Goal: Task Accomplishment & Management: Manage account settings

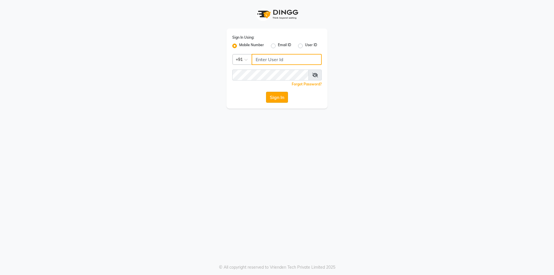
type input "9717821804"
click at [279, 96] on button "Sign In" at bounding box center [277, 97] width 22 height 11
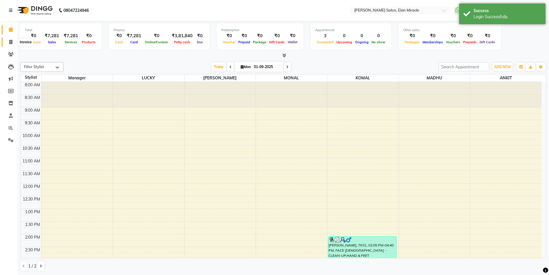
drag, startPoint x: 10, startPoint y: 44, endPoint x: 16, endPoint y: 40, distance: 7.0
click at [10, 44] on span at bounding box center [11, 42] width 10 height 7
select select "7738"
select select "service"
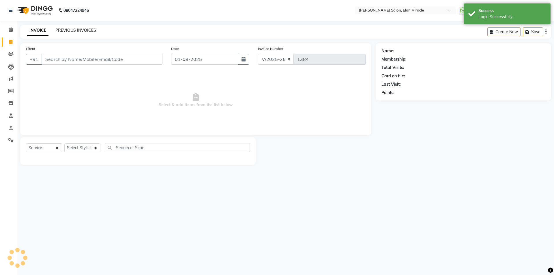
click at [92, 28] on link "PREVIOUS INVOICES" at bounding box center [75, 30] width 41 height 5
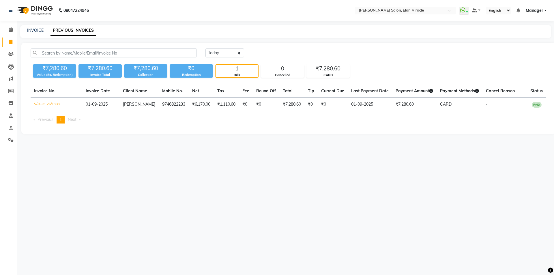
click at [228, 58] on div "[DATE] [DATE] Custom Range" at bounding box center [375, 55] width 349 height 14
click at [230, 55] on select "[DATE] [DATE] Custom Range" at bounding box center [224, 52] width 39 height 9
select select "range"
click at [205, 48] on select "[DATE] [DATE] Custom Range" at bounding box center [224, 52] width 39 height 9
click at [264, 53] on input "01-09-2025" at bounding box center [271, 53] width 40 height 8
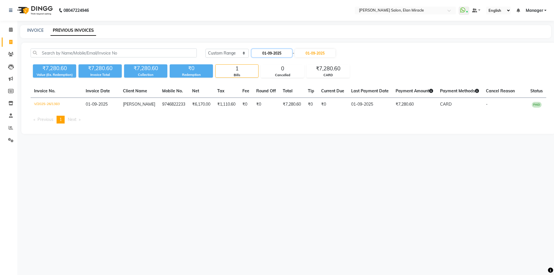
select select "9"
select select "2025"
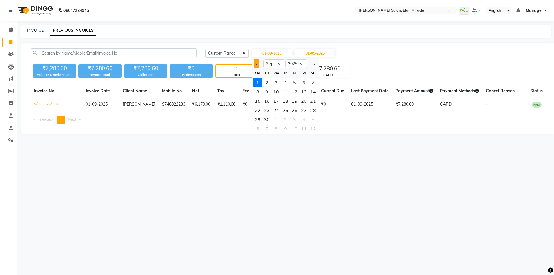
click at [255, 66] on button "Previous month" at bounding box center [256, 63] width 5 height 9
select select "8"
click at [293, 85] on div "1" at bounding box center [294, 82] width 9 height 9
type input "[DATE]"
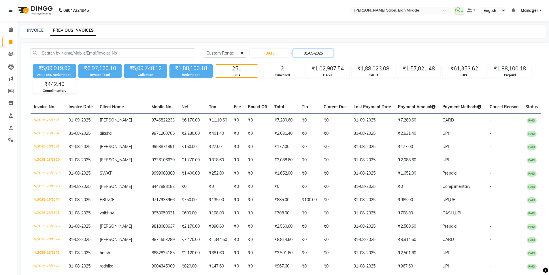
click at [324, 52] on input "01-09-2025" at bounding box center [313, 53] width 40 height 8
select select "9"
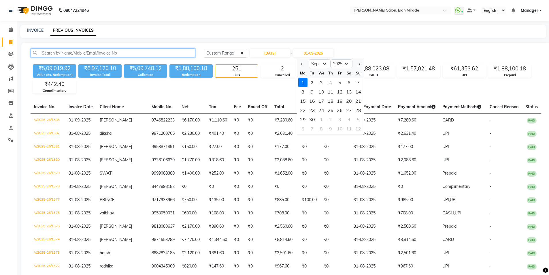
click at [149, 56] on input "text" at bounding box center [113, 52] width 165 height 9
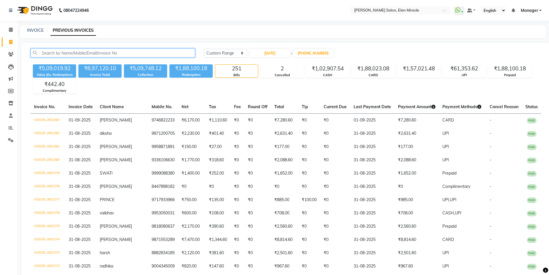
type input "[DATE]"
click at [149, 56] on input "text" at bounding box center [113, 52] width 165 height 9
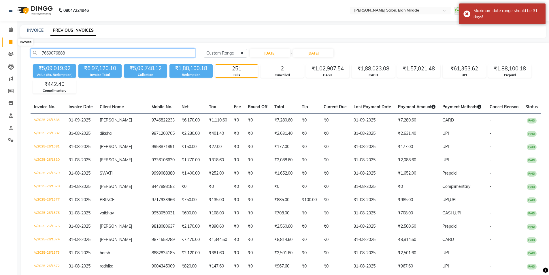
type input "7669076888"
click at [14, 39] on span at bounding box center [11, 42] width 10 height 7
select select "7738"
select select "service"
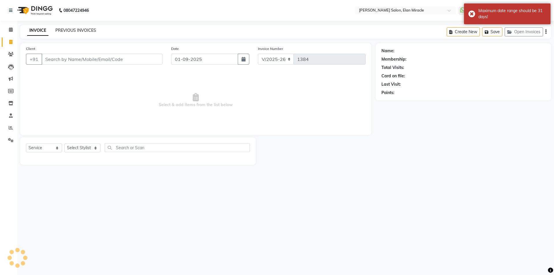
click at [70, 32] on link "PREVIOUS INVOICES" at bounding box center [75, 30] width 41 height 5
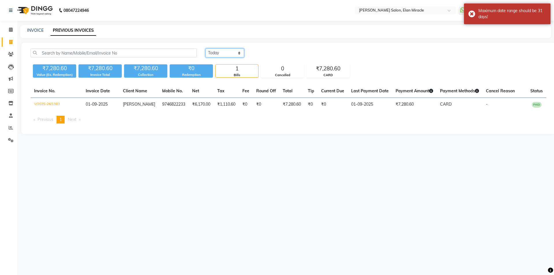
click at [230, 54] on select "[DATE] [DATE] Custom Range" at bounding box center [224, 52] width 39 height 9
select select "range"
click at [205, 48] on select "[DATE] [DATE] Custom Range" at bounding box center [224, 52] width 39 height 9
click at [268, 53] on input "01-09-2025" at bounding box center [271, 53] width 40 height 8
select select "9"
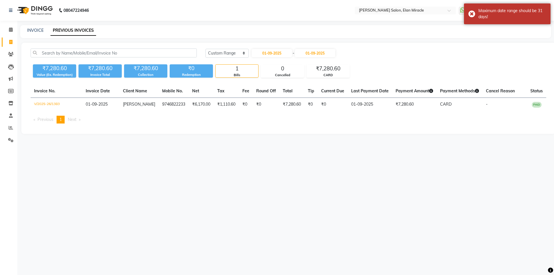
select select "2025"
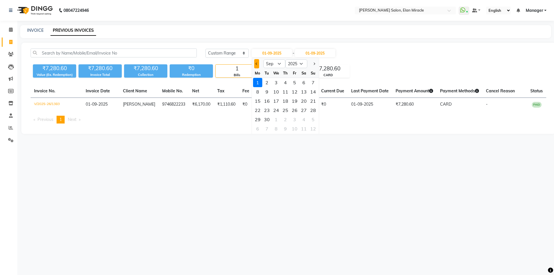
click at [256, 65] on button "Previous month" at bounding box center [256, 63] width 5 height 9
select select "8"
click at [297, 82] on div "1" at bounding box center [294, 82] width 9 height 9
type input "[DATE]"
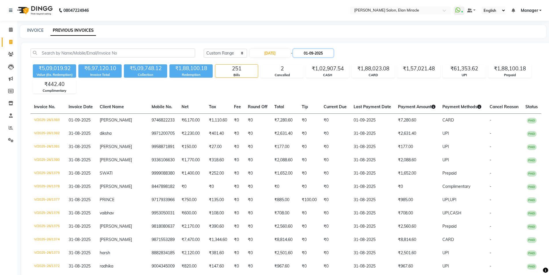
click at [320, 52] on input "01-09-2025" at bounding box center [313, 53] width 40 height 8
select select "9"
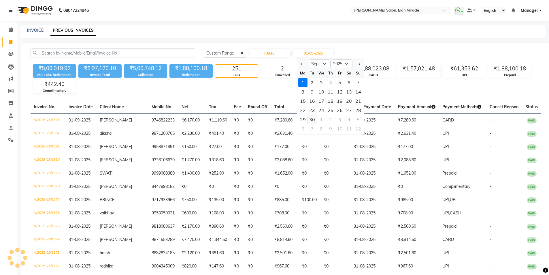
click at [314, 119] on div "30" at bounding box center [312, 119] width 9 height 9
type input "[DATE]"
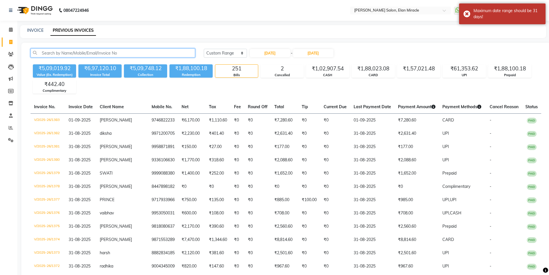
click at [132, 53] on input "text" at bounding box center [113, 52] width 165 height 9
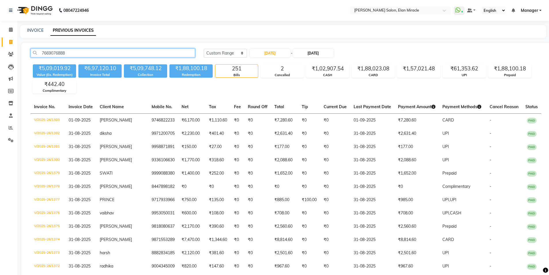
type input "7669076888"
click at [312, 56] on input "[DATE]" at bounding box center [313, 53] width 40 height 8
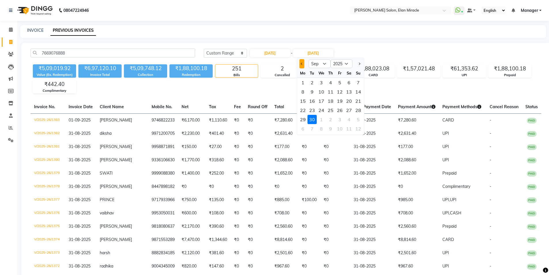
click at [303, 65] on button "Previous month" at bounding box center [302, 63] width 5 height 9
select select "8"
click at [359, 115] on div "31" at bounding box center [358, 119] width 9 height 9
type input "31-08-2025"
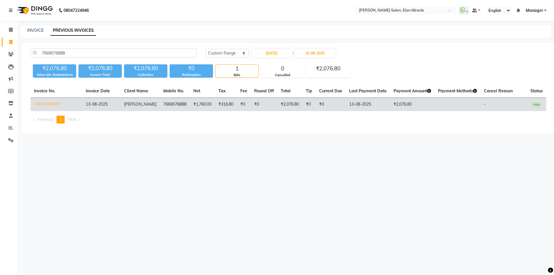
click at [56, 106] on td "V/2025-26/1237" at bounding box center [57, 105] width 52 height 14
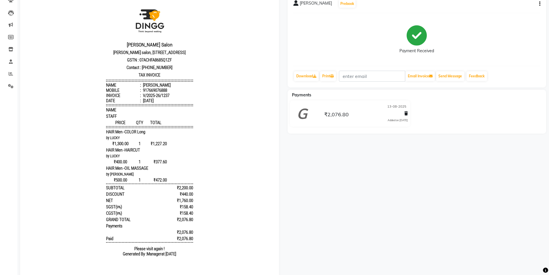
scroll to position [41, 0]
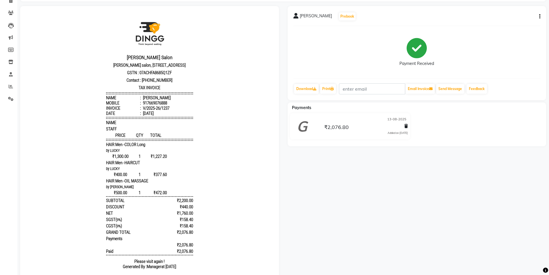
click at [237, 193] on body "[PERSON_NAME] Salon [PERSON_NAME][STREET_ADDRESS] GSTN : 07ACHFA8685Q1ZF Contac…" at bounding box center [149, 144] width 243 height 261
drag, startPoint x: 143, startPoint y: 168, endPoint x: 167, endPoint y: 170, distance: 24.0
click at [167, 159] on div "₹1,300.00 1 ₹1,227.20" at bounding box center [149, 156] width 87 height 5
drag, startPoint x: 117, startPoint y: 169, endPoint x: 166, endPoint y: 204, distance: 60.2
click at [163, 204] on div "Madonna Salon Madonna salon, 1st floor Elan Miracle, Northern Peripheral Rd, Se…" at bounding box center [150, 144] width 92 height 261
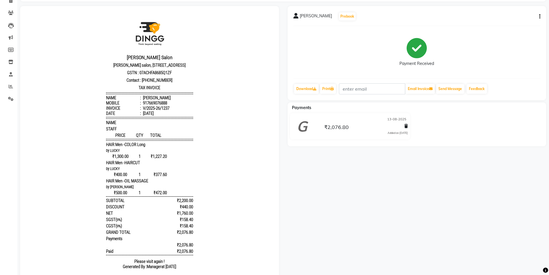
click at [209, 206] on body "Madonna Salon Madonna salon, 1st floor Elan Miracle, Northern Peripheral Rd, Se…" at bounding box center [149, 144] width 243 height 261
drag, startPoint x: 173, startPoint y: 210, endPoint x: 192, endPoint y: 241, distance: 36.7
click at [192, 241] on body "Madonna Salon Madonna salon, 1st floor Elan Miracle, Northern Peripheral Rd, Se…" at bounding box center [149, 144] width 243 height 261
click at [234, 235] on body "Madonna Salon Madonna salon, 1st floor Elan Miracle, Northern Peripheral Rd, Se…" at bounding box center [149, 144] width 243 height 261
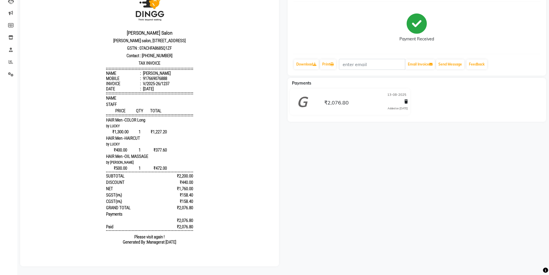
drag, startPoint x: 113, startPoint y: 250, endPoint x: 233, endPoint y: 234, distance: 120.7
click at [185, 250] on div "Madonna Salon Madonna salon, 1st floor Elan Miracle, Northern Peripheral Rd, Se…" at bounding box center [150, 120] width 92 height 261
click at [261, 217] on body "Madonna Salon Madonna salon, 1st floor Elan Miracle, Northern Peripheral Rd, Se…" at bounding box center [149, 120] width 243 height 261
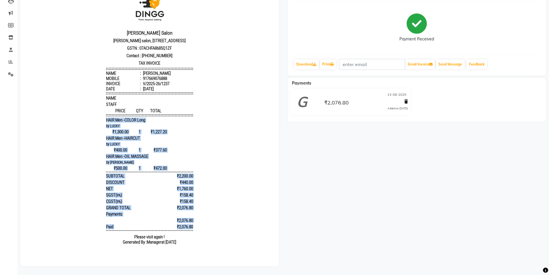
drag, startPoint x: 186, startPoint y: 123, endPoint x: 232, endPoint y: 236, distance: 121.8
click at [232, 236] on body "Madonna Salon Madonna salon, 1st floor Elan Miracle, Northern Peripheral Rd, Se…" at bounding box center [149, 120] width 243 height 261
